Goal: Information Seeking & Learning: Find specific fact

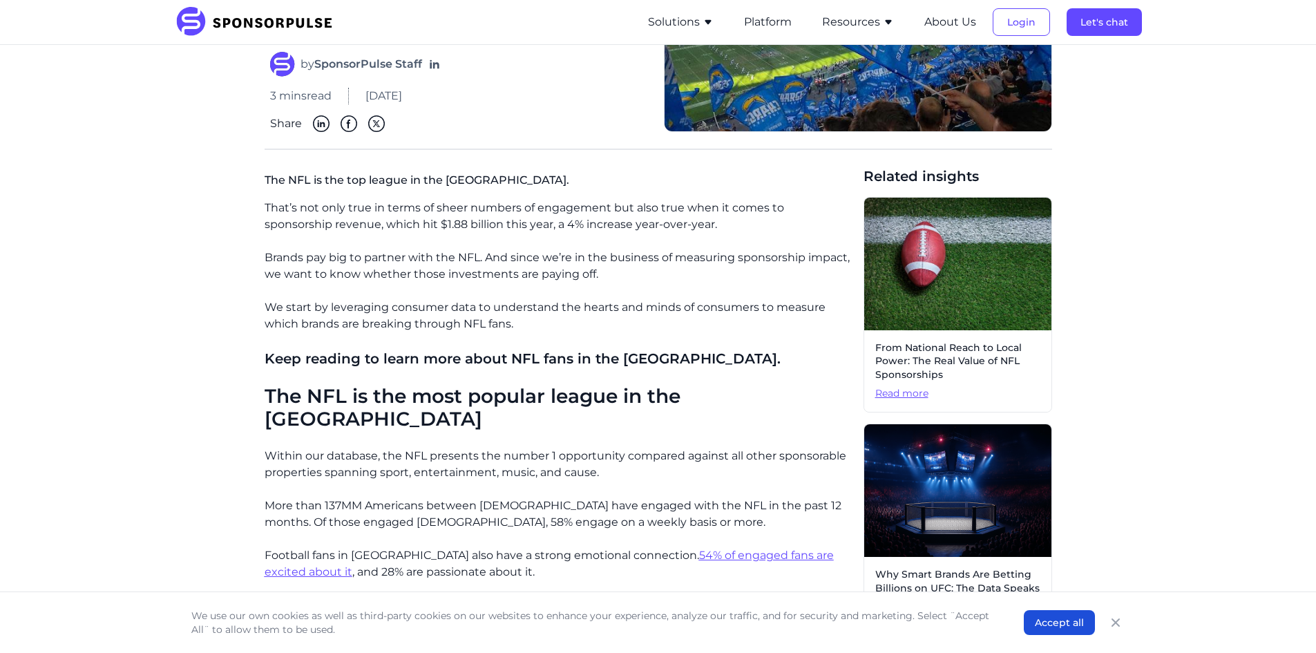
scroll to position [276, 0]
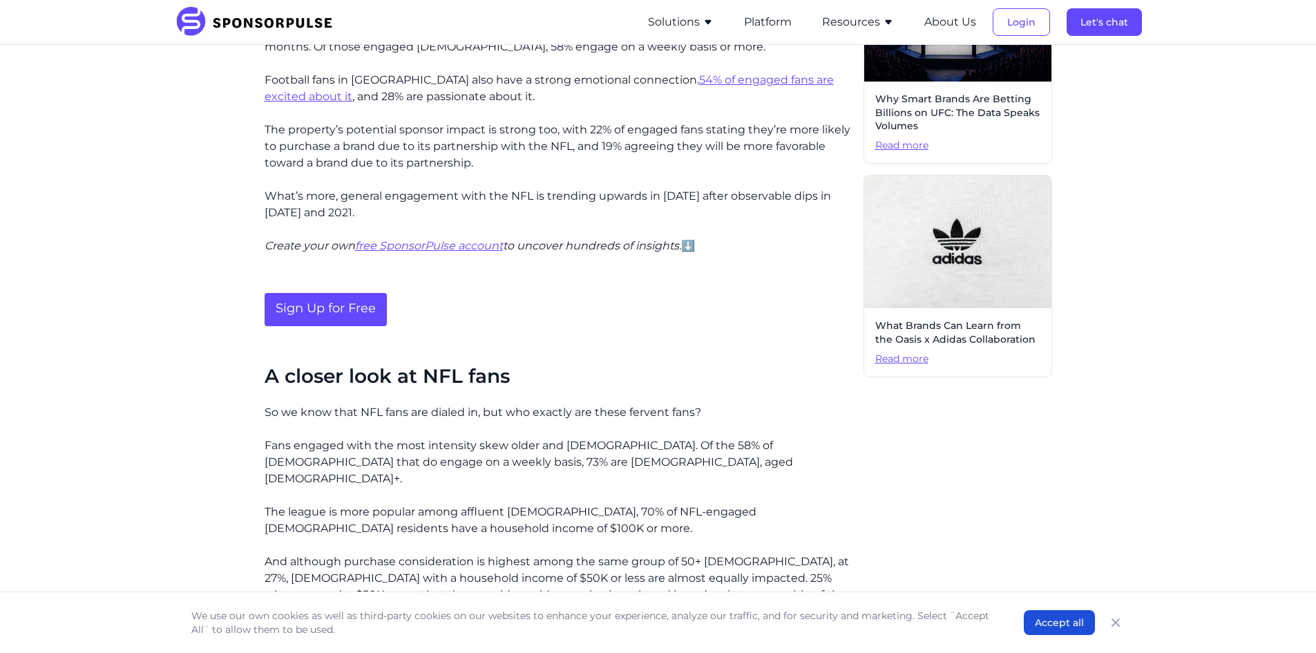
scroll to position [760, 0]
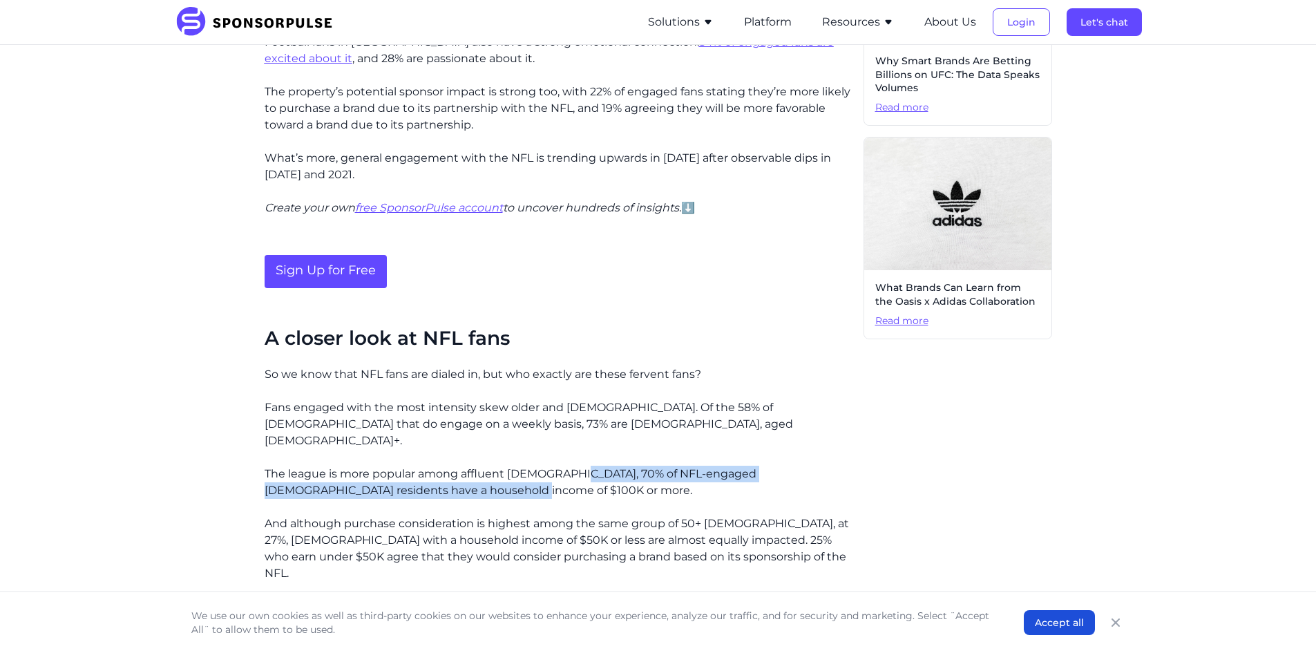
drag, startPoint x: 573, startPoint y: 431, endPoint x: 637, endPoint y: 456, distance: 68.2
click at [637, 465] on p "The league is more popular among affluent [DEMOGRAPHIC_DATA], 70% of NFL-engage…" at bounding box center [559, 481] width 588 height 33
copy p "70% of NFL-engaged US residents have a household income of $100K or more."
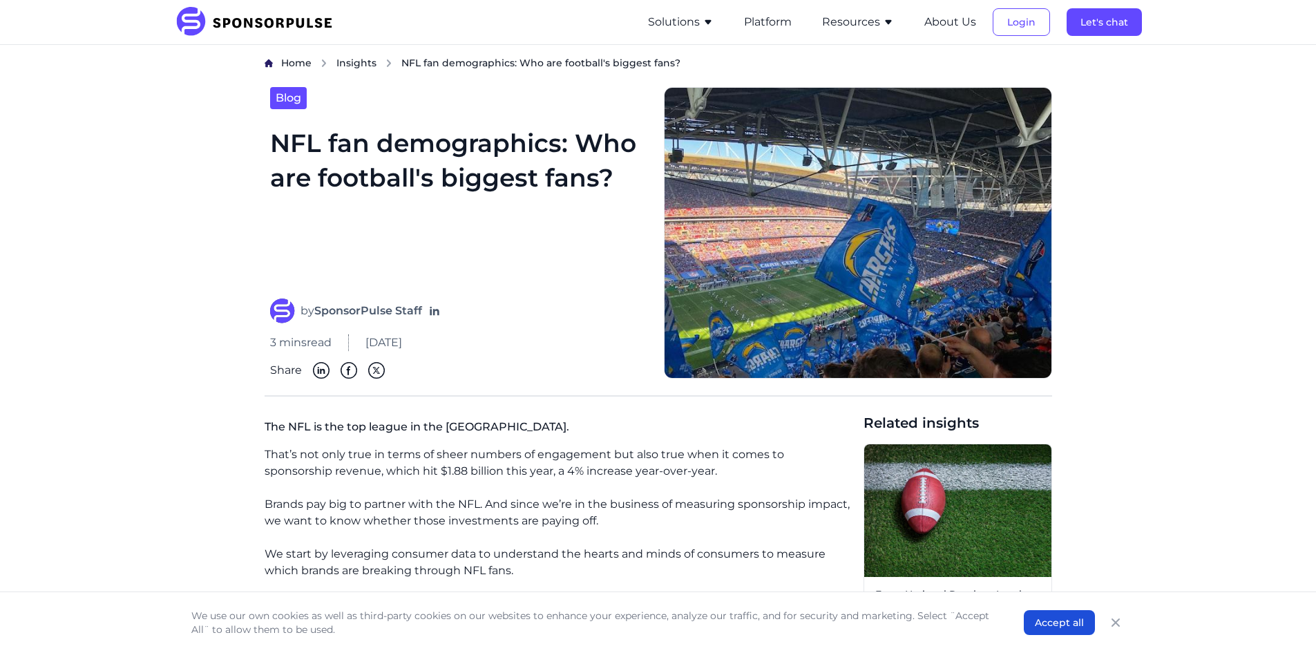
click at [249, 17] on img at bounding box center [259, 22] width 168 height 30
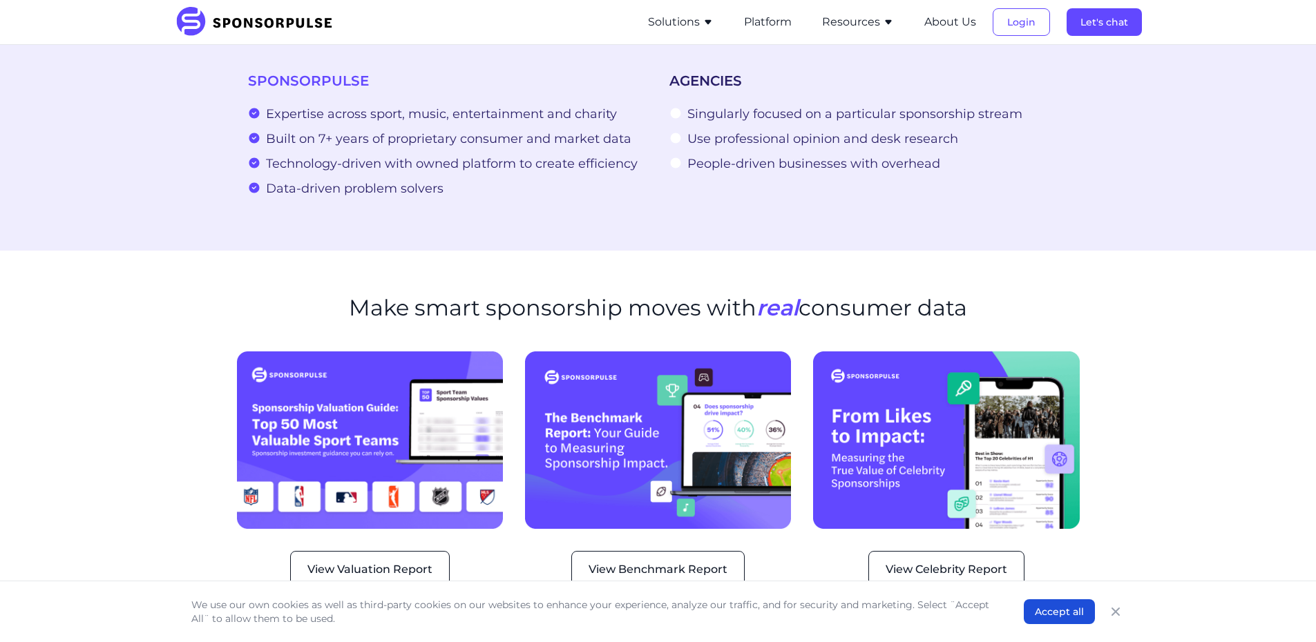
scroll to position [1727, 0]
